Goal: Entertainment & Leisure: Consume media (video, audio)

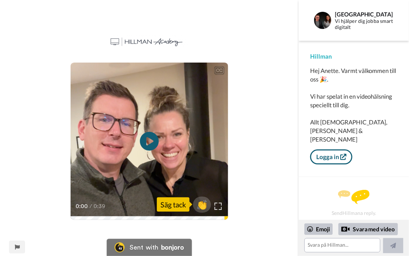
click at [150, 141] on icon "Play/Pause" at bounding box center [149, 141] width 19 height 34
click at [202, 206] on span "👏" at bounding box center [202, 204] width 23 height 14
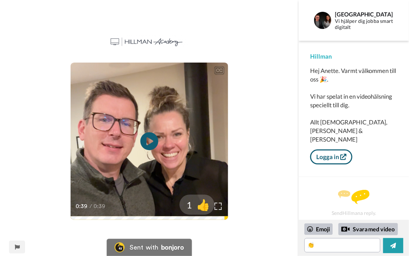
click at [202, 208] on span "👍" at bounding box center [203, 204] width 23 height 14
click at [201, 207] on span "🔥" at bounding box center [203, 204] width 23 height 14
click at [201, 206] on span "😁" at bounding box center [203, 204] width 23 height 14
click at [200, 207] on span "🤩" at bounding box center [203, 204] width 23 height 14
click at [200, 204] on span "🤗" at bounding box center [203, 204] width 23 height 14
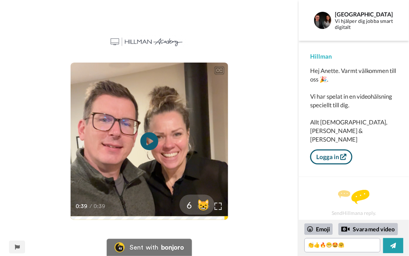
click at [197, 206] on span "😸" at bounding box center [203, 204] width 23 height 14
click at [202, 206] on span "🤝" at bounding box center [203, 204] width 23 height 14
click at [202, 206] on span "✅" at bounding box center [203, 204] width 23 height 14
click at [202, 206] on span "👊" at bounding box center [203, 204] width 23 height 14
click at [202, 206] on span "👌" at bounding box center [203, 204] width 23 height 14
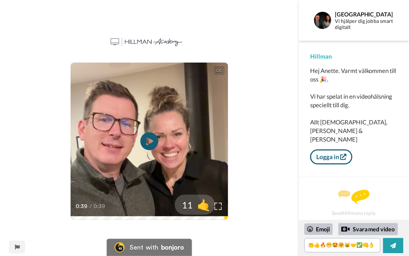
click at [202, 206] on span "🤙" at bounding box center [203, 204] width 23 height 14
click at [202, 206] on span "🙏" at bounding box center [203, 204] width 23 height 14
click at [200, 204] on span "👀" at bounding box center [203, 204] width 23 height 14
click at [204, 206] on span "🐻" at bounding box center [203, 204] width 23 height 14
click at [204, 206] on span "⭐" at bounding box center [203, 204] width 23 height 14
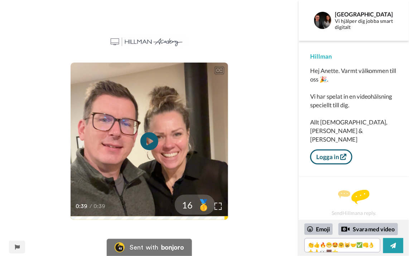
click at [201, 206] on span "️🥇" at bounding box center [203, 204] width 23 height 14
click at [201, 206] on span "🏆" at bounding box center [203, 204] width 23 height 14
click at [201, 206] on span "🚀" at bounding box center [203, 204] width 23 height 14
